Goal: Task Accomplishment & Management: Complete application form

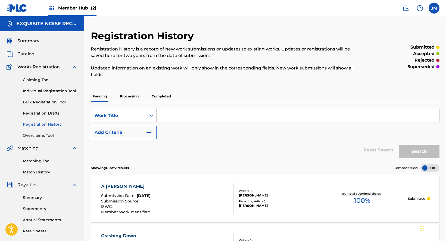
click at [51, 91] on link "Individual Registration Tool" at bounding box center [50, 91] width 55 height 6
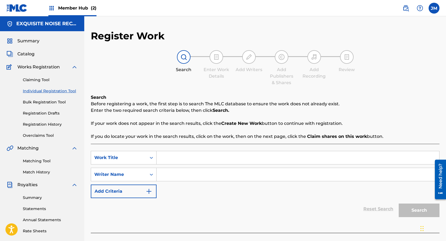
click at [192, 163] on input "Search Form" at bounding box center [297, 157] width 282 height 13
paste input "Christmas 1776"
type input "Christmas 1776"
click at [178, 171] on input "Search Form" at bounding box center [297, 174] width 282 height 13
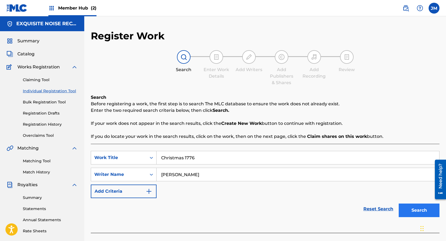
type input "[PERSON_NAME]"
click at [421, 207] on button "Search" at bounding box center [418, 211] width 41 height 14
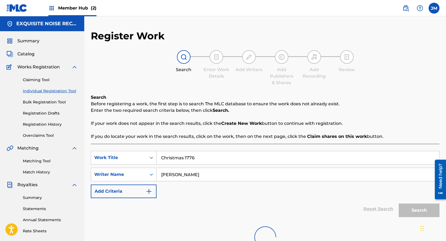
scroll to position [96, 0]
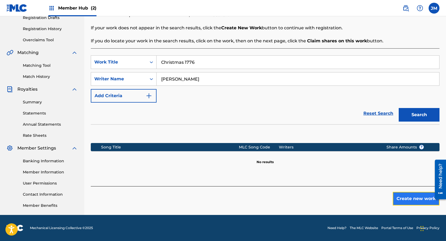
click at [421, 195] on button "Create new work" at bounding box center [415, 199] width 47 height 14
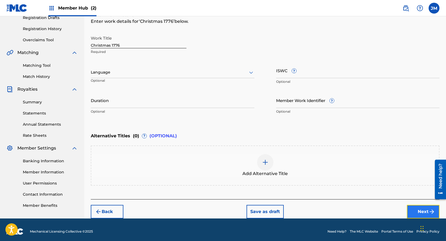
click at [418, 212] on button "Next" at bounding box center [422, 212] width 33 height 14
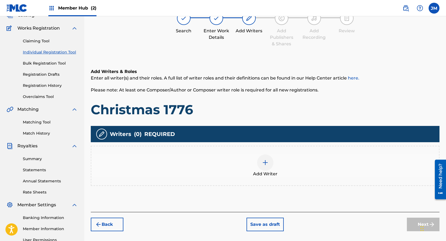
scroll to position [24, 0]
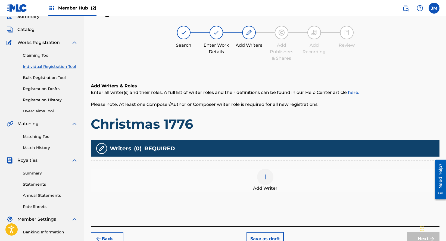
click at [282, 152] on div "Writers ( 0 ) REQUIRED" at bounding box center [265, 148] width 348 height 16
click at [283, 180] on div "Add Writer" at bounding box center [264, 180] width 347 height 23
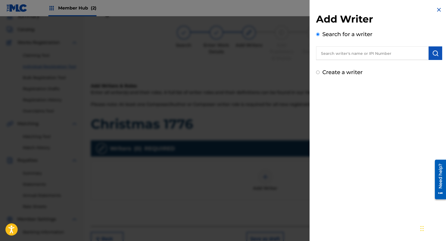
click at [351, 56] on input "text" at bounding box center [372, 53] width 112 height 14
paste input "[PERSON_NAME]"
type input "[PERSON_NAME]"
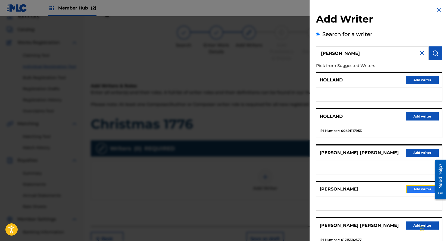
click at [421, 191] on button "Add writer" at bounding box center [422, 189] width 33 height 8
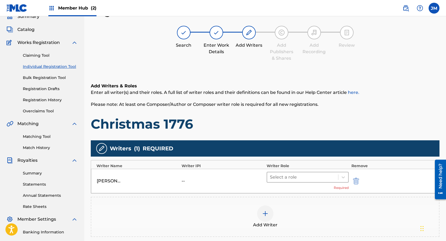
click at [288, 177] on div at bounding box center [302, 177] width 65 height 8
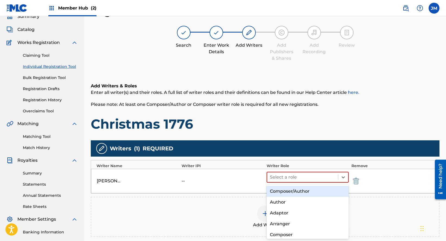
click at [289, 191] on div "Composer/Author" at bounding box center [307, 191] width 82 height 11
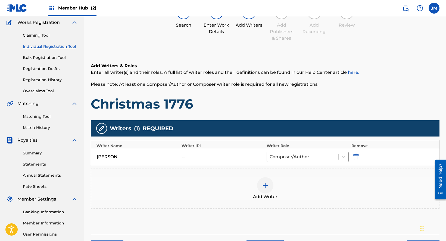
scroll to position [79, 0]
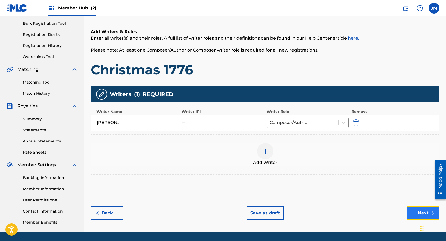
click at [420, 213] on button "Next" at bounding box center [422, 213] width 33 height 14
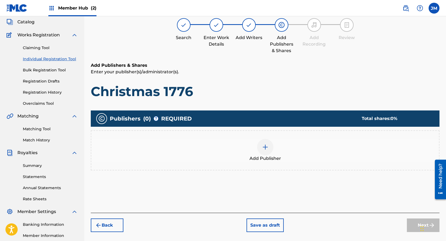
scroll to position [24, 0]
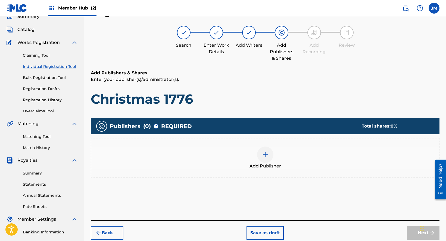
click at [283, 163] on div "Add Publisher" at bounding box center [264, 158] width 347 height 23
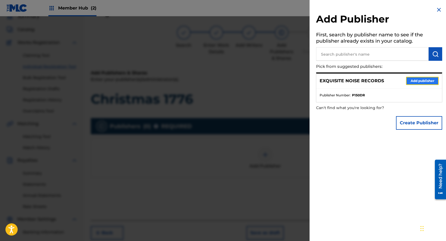
click at [409, 80] on button "Add publisher" at bounding box center [422, 81] width 33 height 8
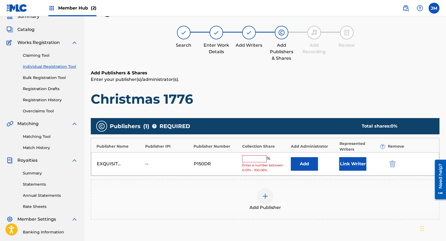
click at [254, 156] on input "text" at bounding box center [254, 158] width 24 height 7
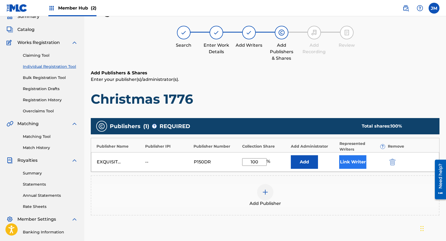
type input "100"
click at [348, 164] on button "Link Writer" at bounding box center [352, 162] width 27 height 14
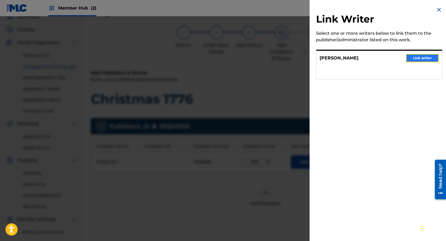
click at [410, 54] on button "Link writer" at bounding box center [422, 58] width 33 height 8
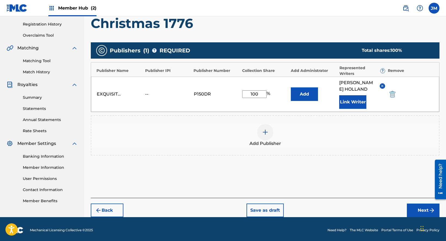
scroll to position [102, 0]
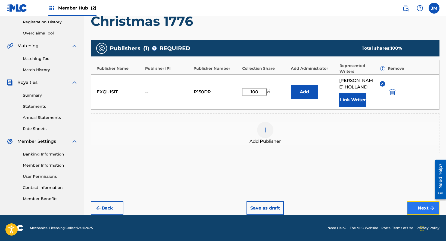
click at [419, 207] on button "Next" at bounding box center [422, 208] width 33 height 14
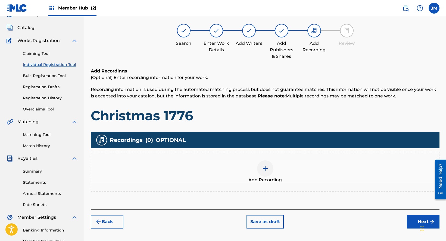
scroll to position [24, 0]
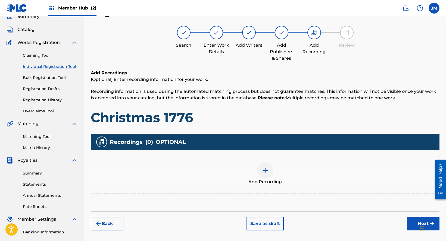
click at [283, 178] on div "Add Recording" at bounding box center [264, 173] width 347 height 23
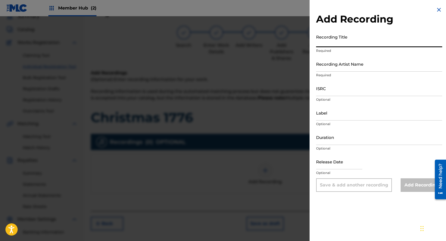
click at [358, 44] on input "Recording Title" at bounding box center [379, 39] width 126 height 15
paste input "Christmas 1776"
type input "Christmas 1776"
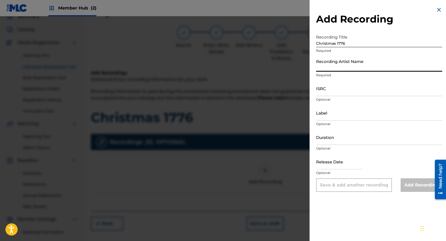
paste input "[PERSON_NAME]"
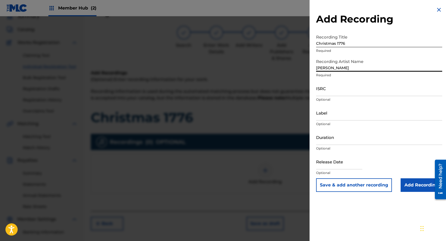
type input "[PERSON_NAME]"
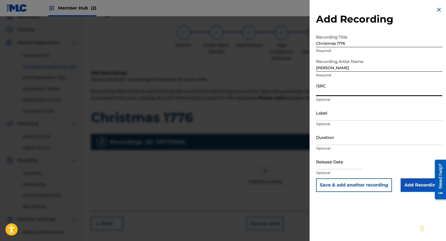
paste input "QZS672512617"
type input "QZS672512617"
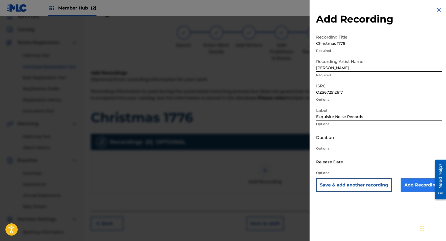
type input "Exquisite Noise Records"
click at [417, 186] on input "Add Recording" at bounding box center [421, 185] width 42 height 14
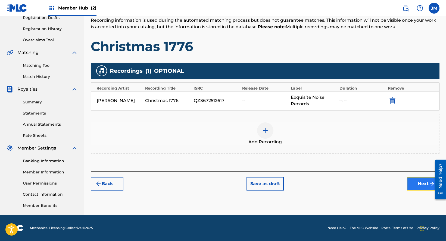
click at [417, 186] on button "Next" at bounding box center [422, 184] width 33 height 14
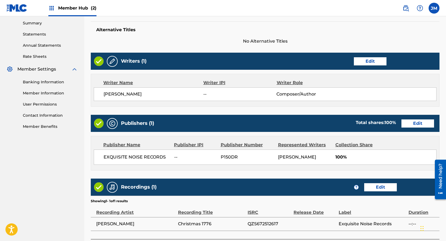
scroll to position [218, 0]
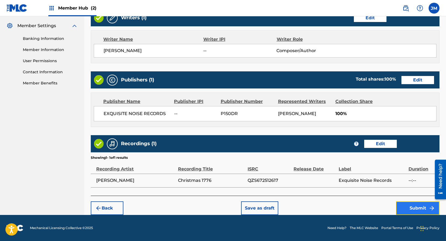
click at [412, 209] on button "Submit" at bounding box center [417, 208] width 43 height 14
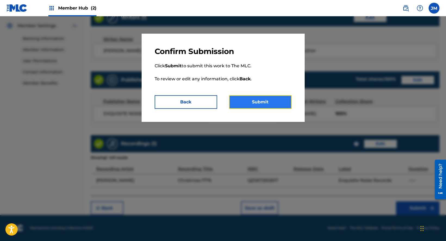
click at [246, 103] on button "Submit" at bounding box center [260, 102] width 62 height 14
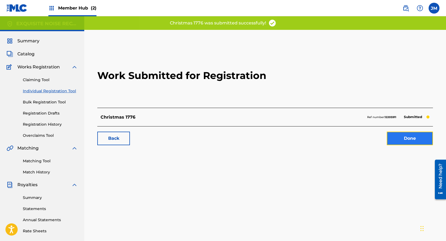
click at [395, 134] on link "Done" at bounding box center [409, 139] width 46 height 14
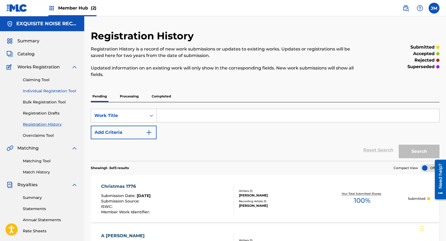
click at [53, 93] on link "Individual Registration Tool" at bounding box center [50, 91] width 55 height 6
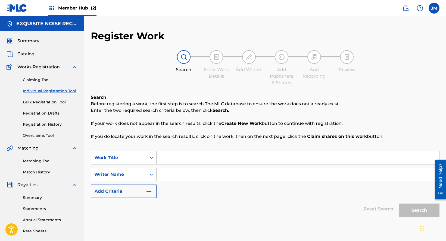
click at [172, 160] on input "Search Form" at bounding box center [297, 157] width 282 height 13
paste input "Forever & [DATE]"
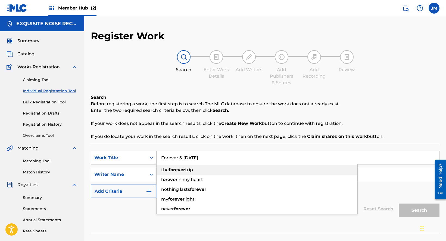
click at [171, 172] on strong "forever" at bounding box center [177, 169] width 16 height 5
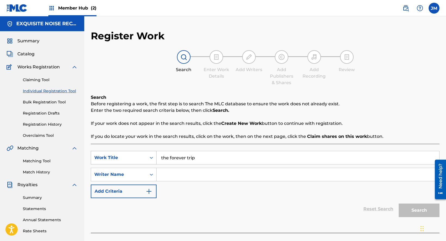
drag, startPoint x: 213, startPoint y: 152, endPoint x: 140, endPoint y: 153, distance: 72.5
click at [140, 153] on div "SearchWithCriteriae0a7b10d-7694-4826-b835-cdaf4fe39d97 Work Title the forever t…" at bounding box center [265, 158] width 348 height 14
paste input "Forever & [DATE]"
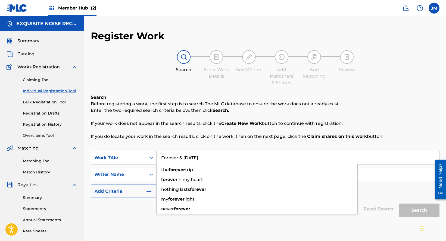
type input "Forever & [DATE]"
click at [233, 144] on div "SearchWithCriteriae0a7b10d-7694-4826-b835-cdaf4fe39d97 Work Title Forever & [DA…" at bounding box center [265, 188] width 348 height 89
click at [167, 175] on input "Search Form" at bounding box center [297, 174] width 282 height 13
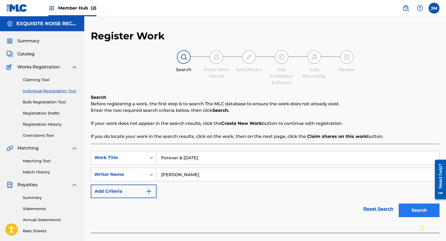
type input "[PERSON_NAME]"
click at [416, 207] on button "Search" at bounding box center [418, 211] width 41 height 14
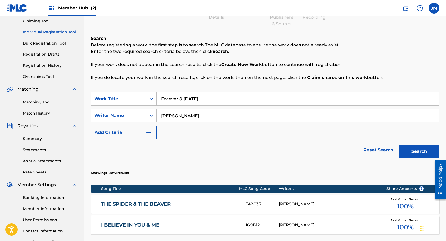
scroll to position [136, 0]
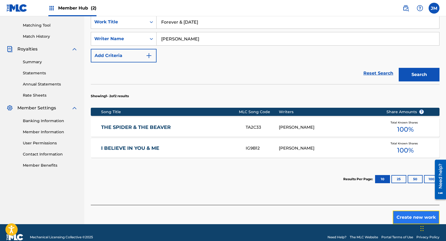
click at [409, 217] on button "Create new work" at bounding box center [415, 218] width 47 height 14
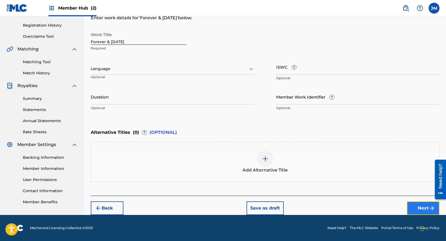
click at [422, 206] on button "Next" at bounding box center [422, 208] width 33 height 14
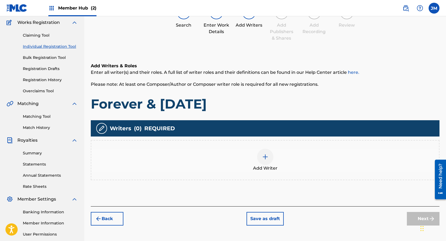
scroll to position [24, 0]
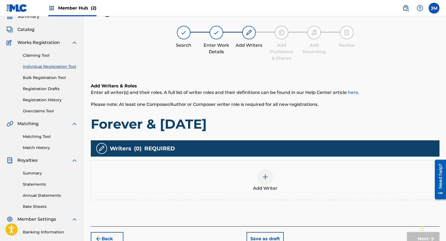
click at [276, 178] on div "Add Writer" at bounding box center [264, 180] width 347 height 23
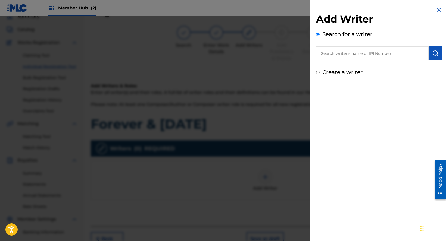
click at [337, 53] on input "text" at bounding box center [372, 53] width 112 height 14
paste input "[PERSON_NAME]"
type input "[PERSON_NAME]"
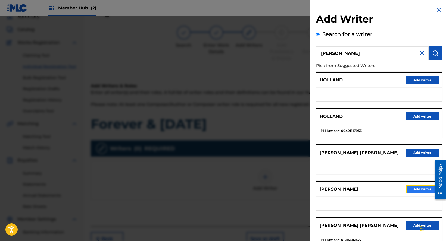
click at [421, 191] on button "Add writer" at bounding box center [422, 189] width 33 height 8
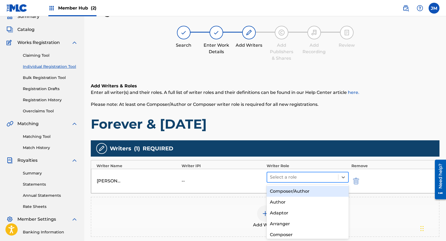
click at [278, 179] on div at bounding box center [302, 177] width 65 height 8
click at [278, 190] on div "Composer/Author" at bounding box center [307, 191] width 82 height 11
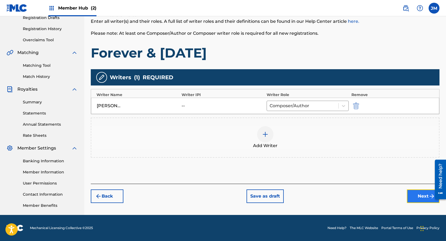
click at [418, 195] on button "Next" at bounding box center [422, 197] width 33 height 14
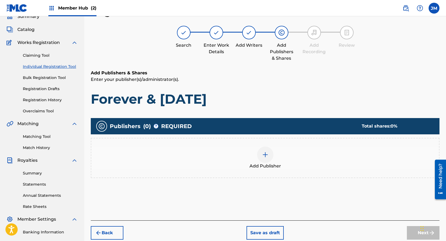
click at [298, 165] on div "Add Publisher" at bounding box center [264, 158] width 347 height 23
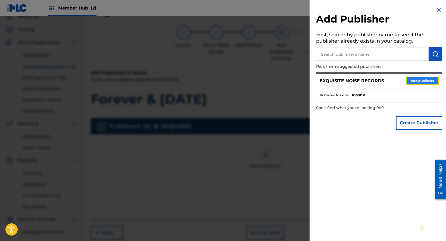
click at [424, 81] on button "Add publisher" at bounding box center [422, 81] width 33 height 8
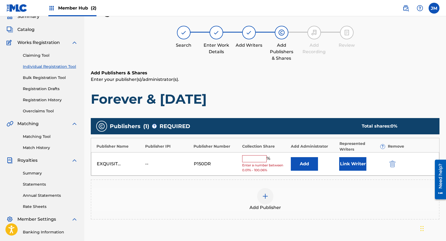
click at [255, 159] on input "text" at bounding box center [254, 158] width 24 height 7
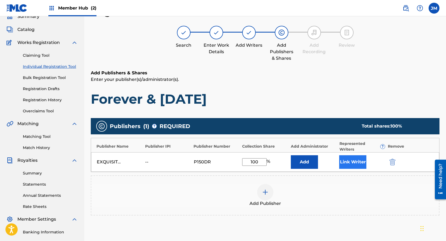
type input "100"
click at [355, 162] on button "Link Writer" at bounding box center [352, 162] width 27 height 14
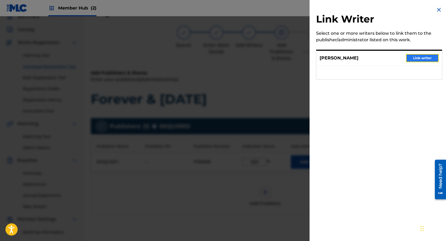
click at [410, 55] on button "Link writer" at bounding box center [422, 58] width 33 height 8
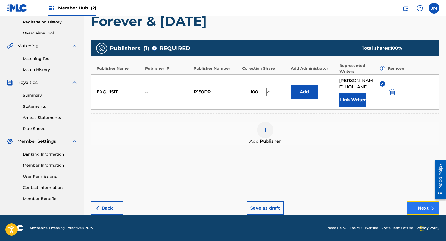
click at [417, 212] on button "Next" at bounding box center [422, 208] width 33 height 14
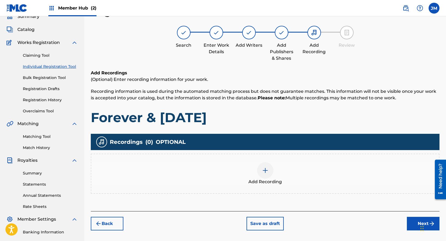
click at [273, 176] on div "Add Recording" at bounding box center [264, 173] width 347 height 23
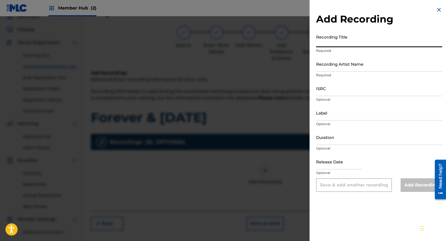
click at [351, 42] on input "Recording Title" at bounding box center [379, 39] width 126 height 15
paste input "Forever & [DATE]"
type input "Forever & [DATE]"
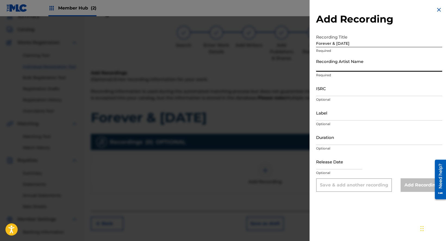
paste input "[PERSON_NAME]"
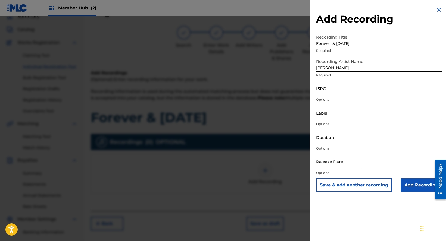
type input "[PERSON_NAME]"
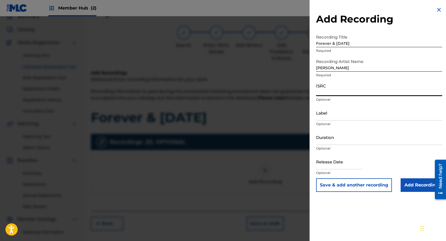
paste input "QZKDK2512484"
type input "QZKDK2512484"
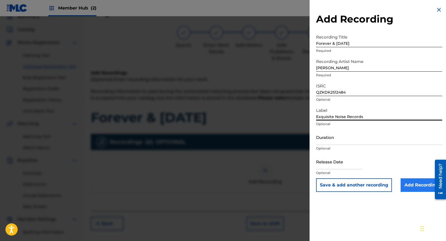
type input "Exquisite Noise Records"
click at [411, 183] on input "Add Recording" at bounding box center [421, 185] width 42 height 14
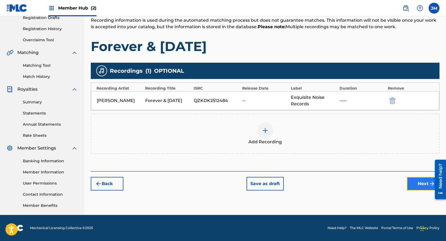
click at [428, 184] on img "submit" at bounding box center [431, 184] width 7 height 7
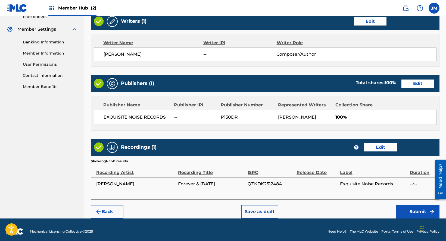
scroll to position [218, 0]
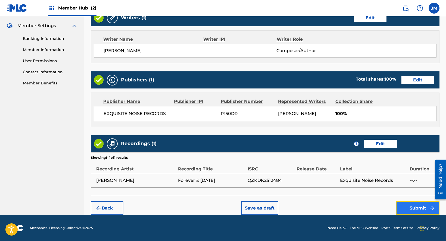
click at [411, 211] on button "Submit" at bounding box center [417, 208] width 43 height 14
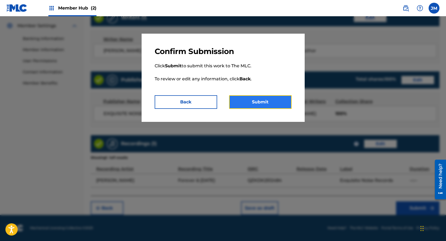
click at [254, 103] on button "Submit" at bounding box center [260, 102] width 62 height 14
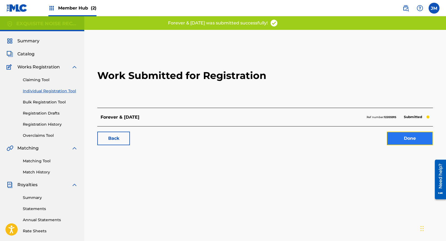
click at [397, 141] on link "Done" at bounding box center [409, 139] width 46 height 14
